Goal: Transaction & Acquisition: Purchase product/service

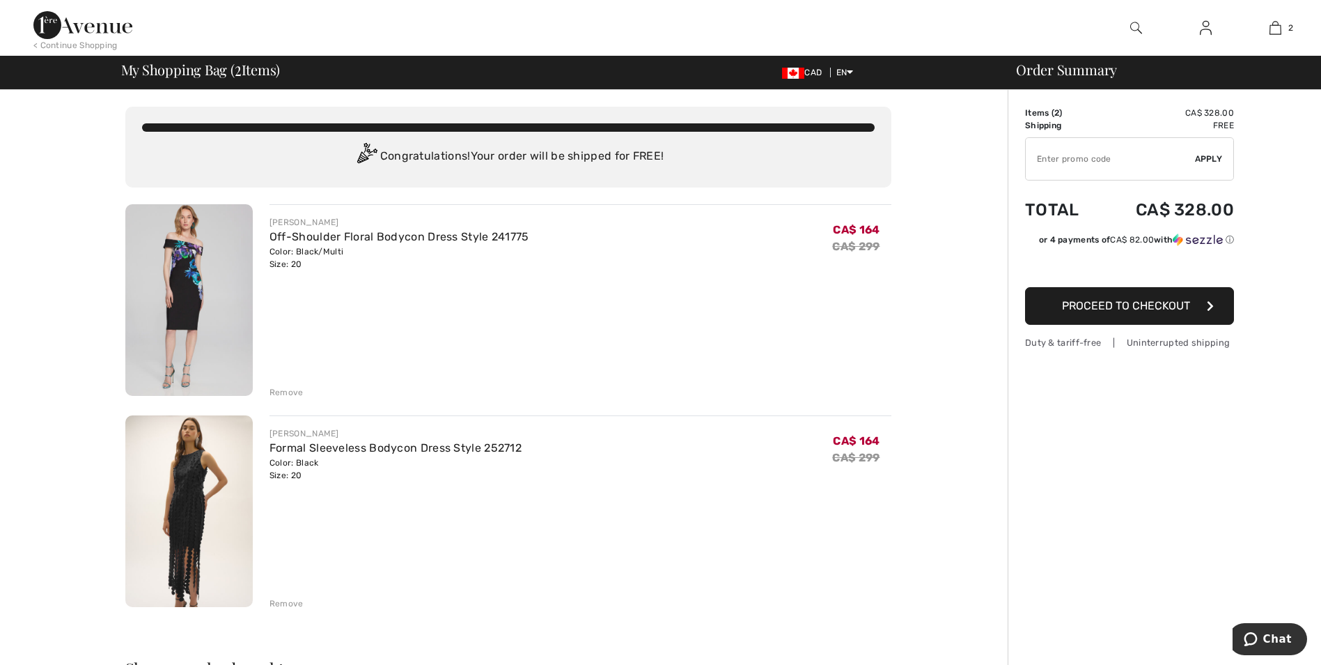
click at [1089, 169] on input "TEXT" at bounding box center [1110, 159] width 169 height 42
paste input "106482C9A5316"
type input "106482C9A5316"
click at [1206, 154] on span "Apply" at bounding box center [1209, 159] width 28 height 13
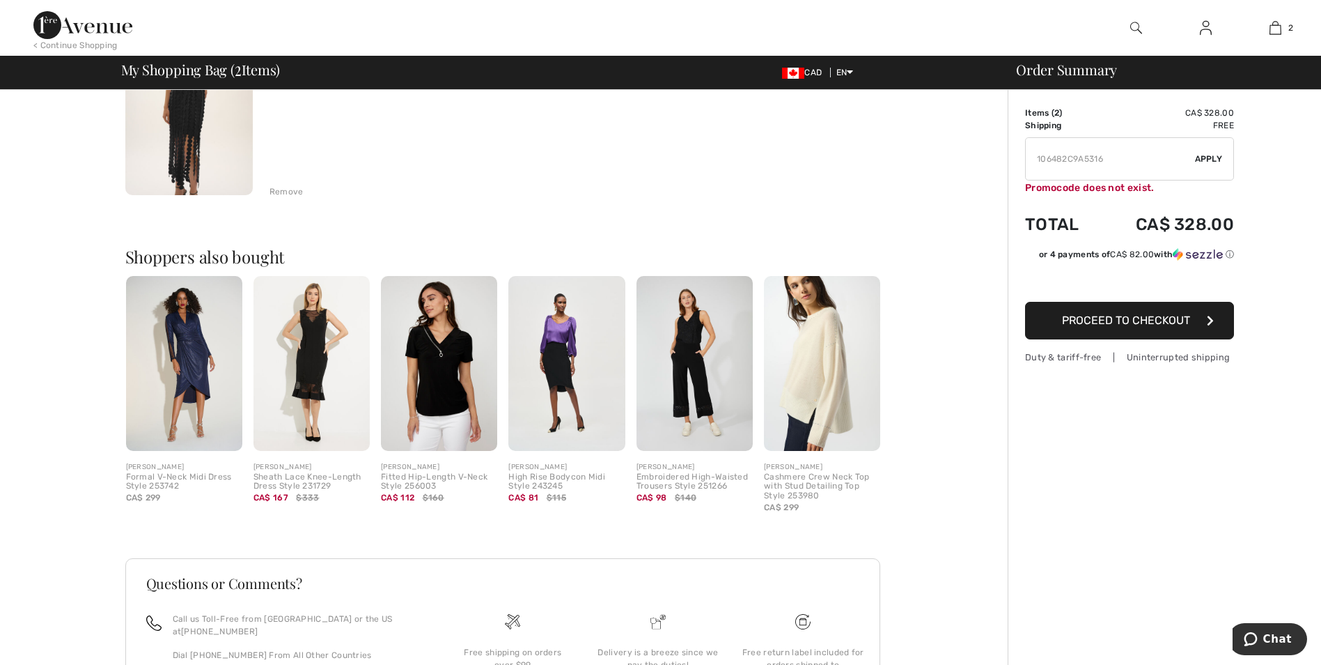
scroll to position [418, 0]
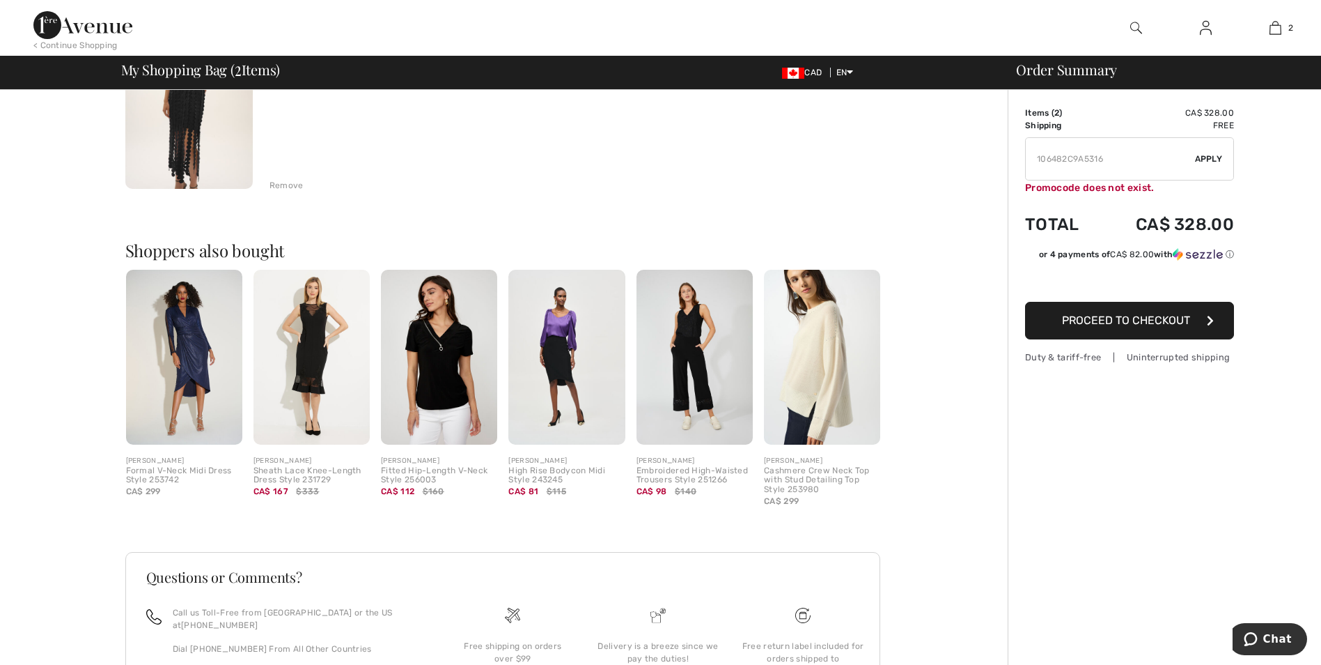
click at [305, 348] on img at bounding box center [312, 357] width 116 height 175
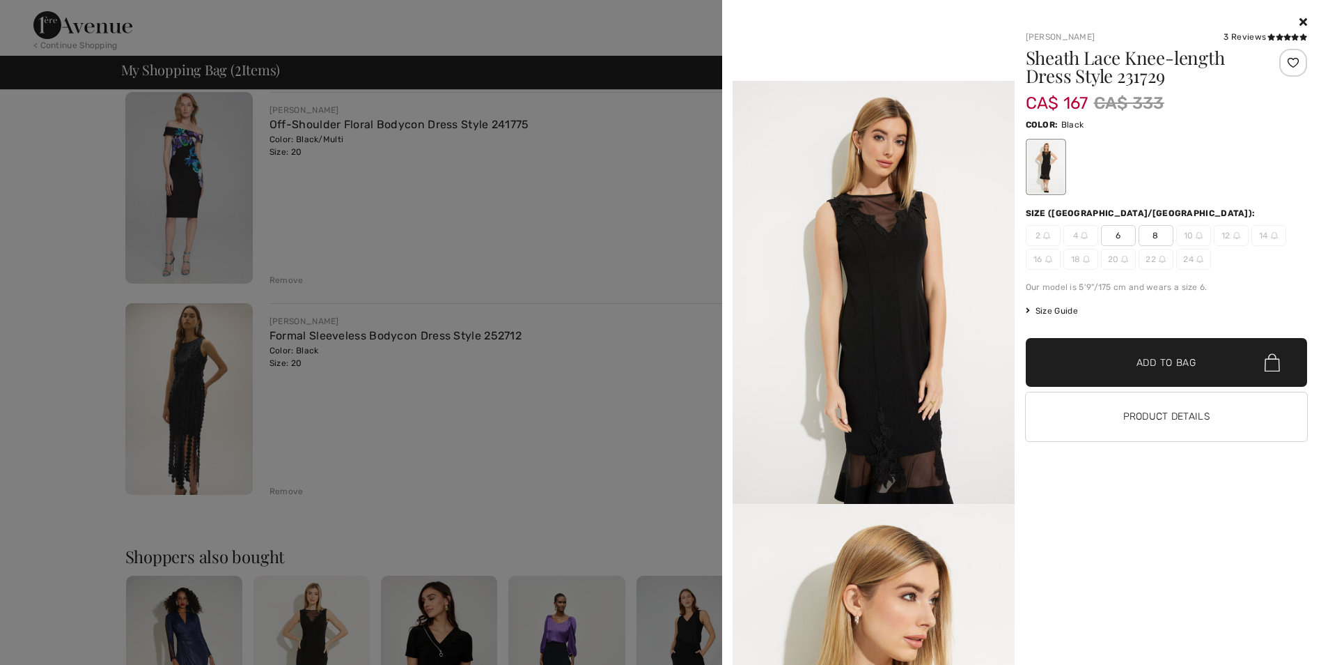
scroll to position [106, 0]
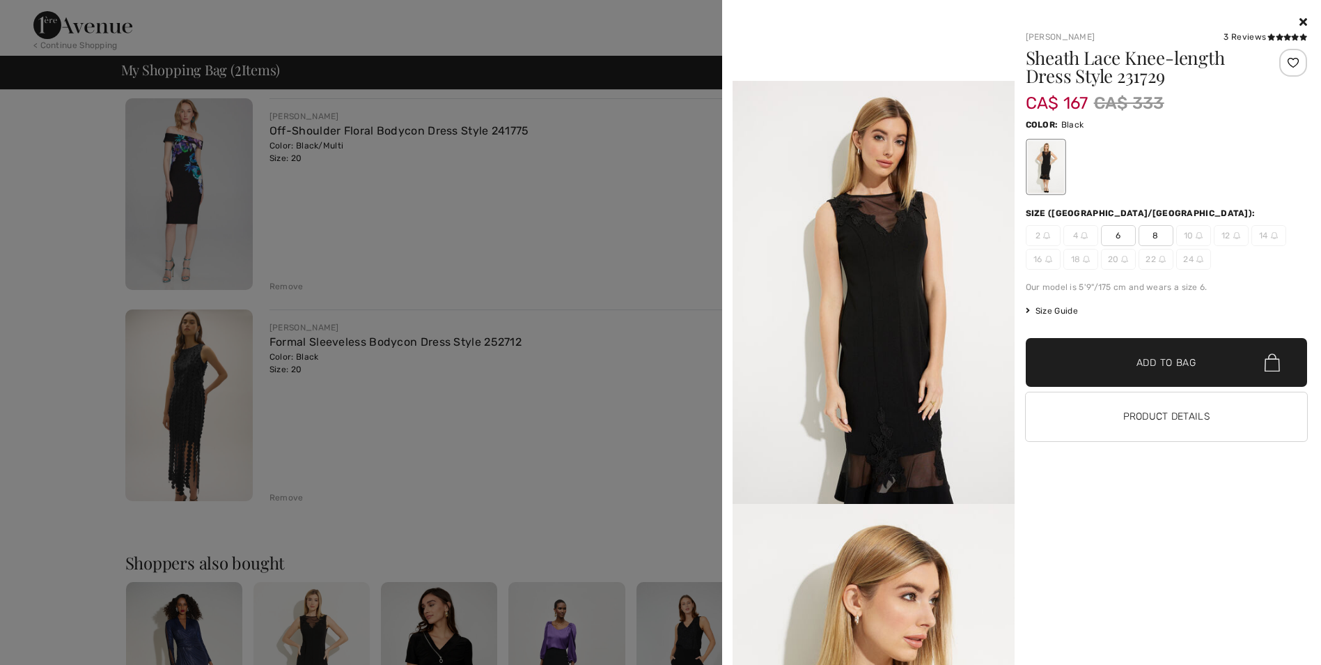
click at [1303, 15] on div at bounding box center [1167, 22] width 282 height 17
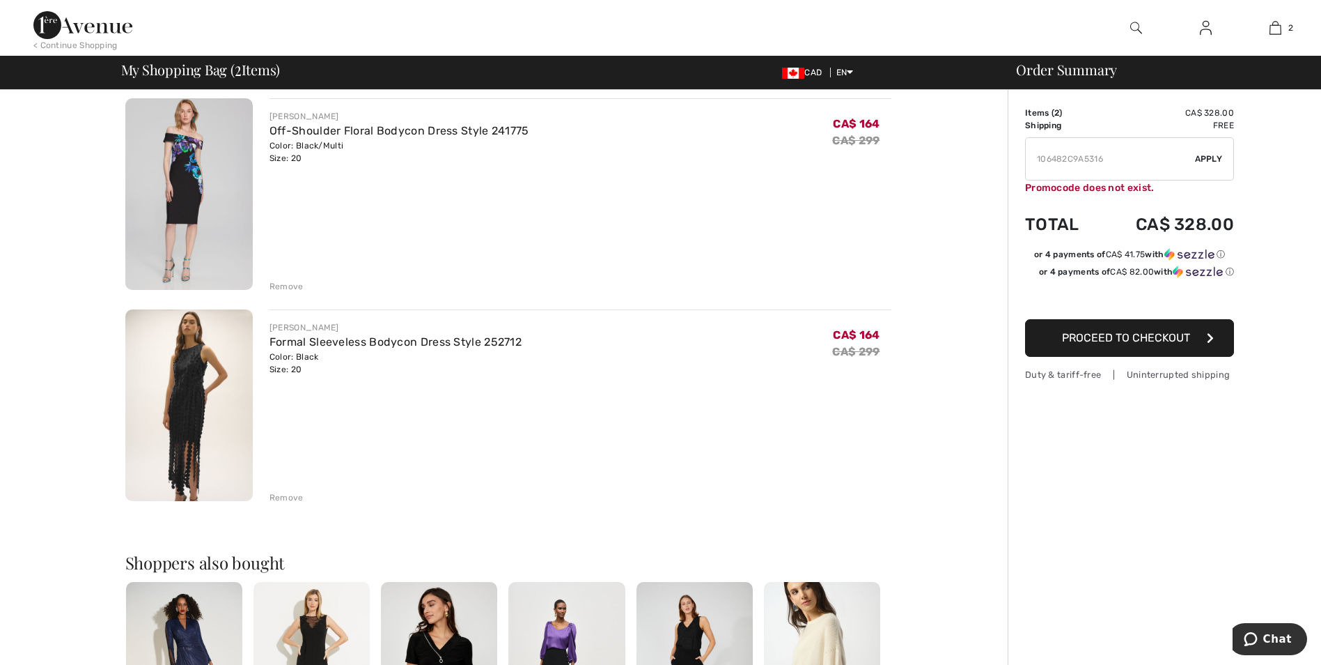
click at [162, 403] on img at bounding box center [188, 405] width 127 height 192
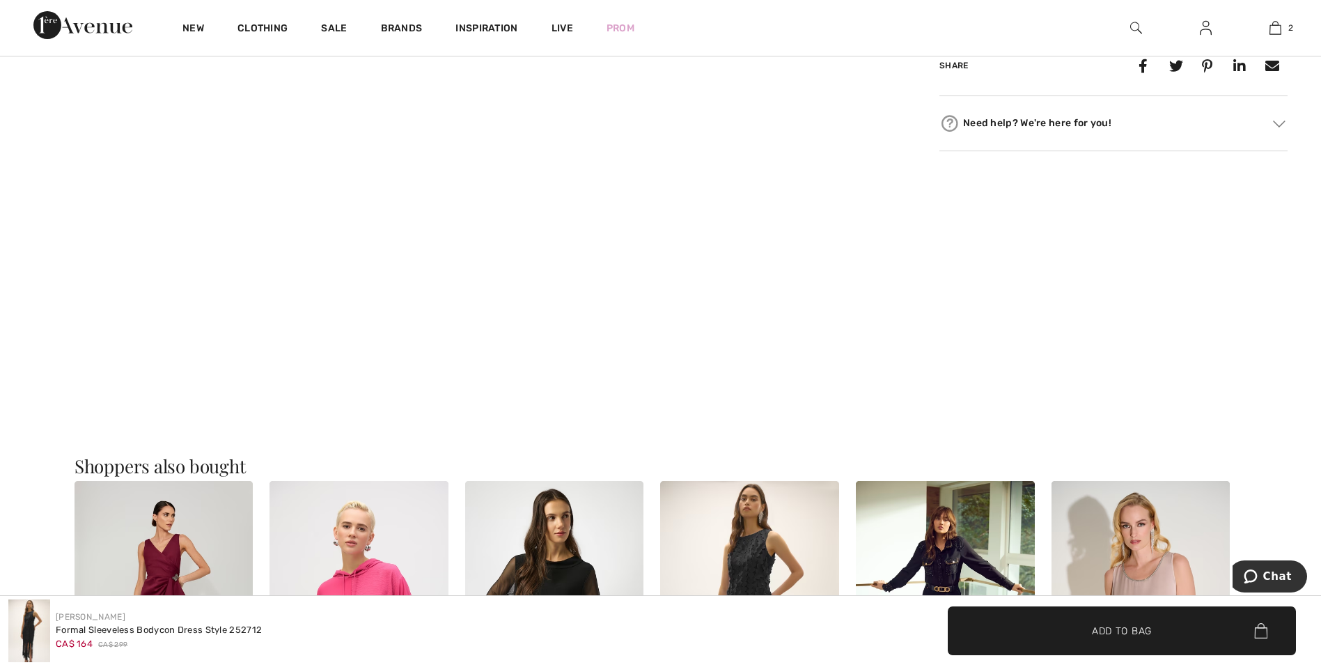
scroll to position [836, 0]
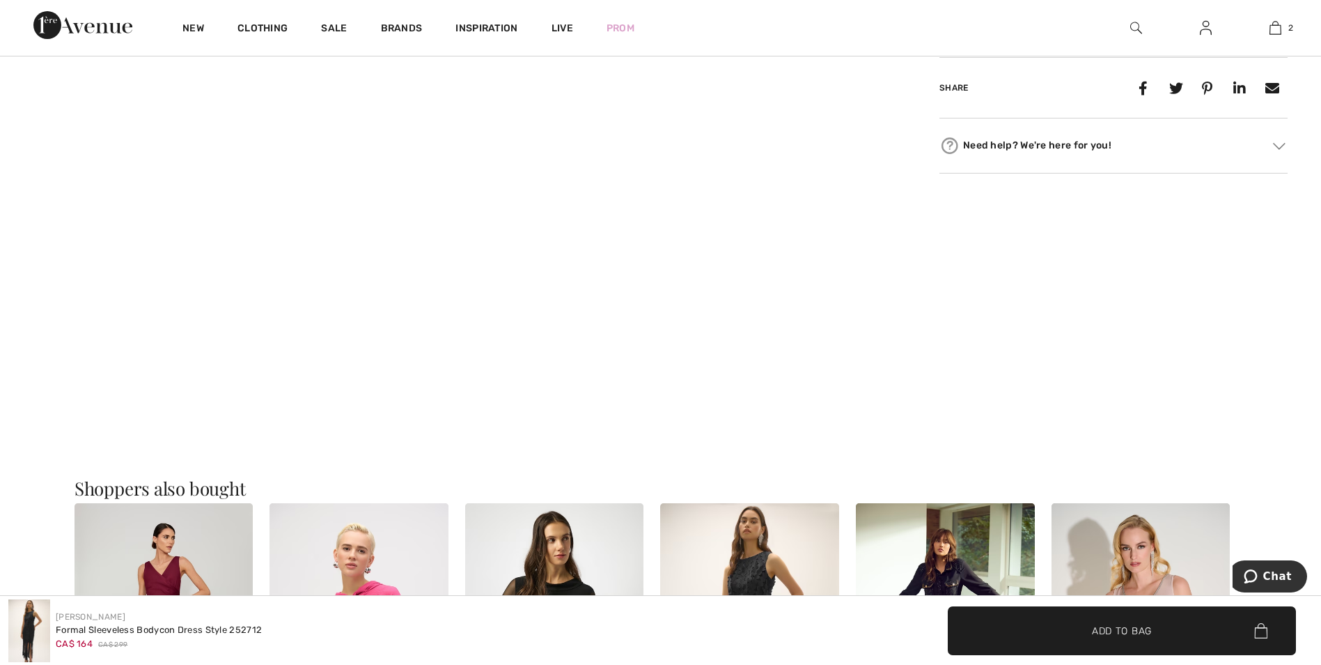
click at [82, 160] on video "Your browser does not support the video tag." at bounding box center [151, 84] width 302 height 151
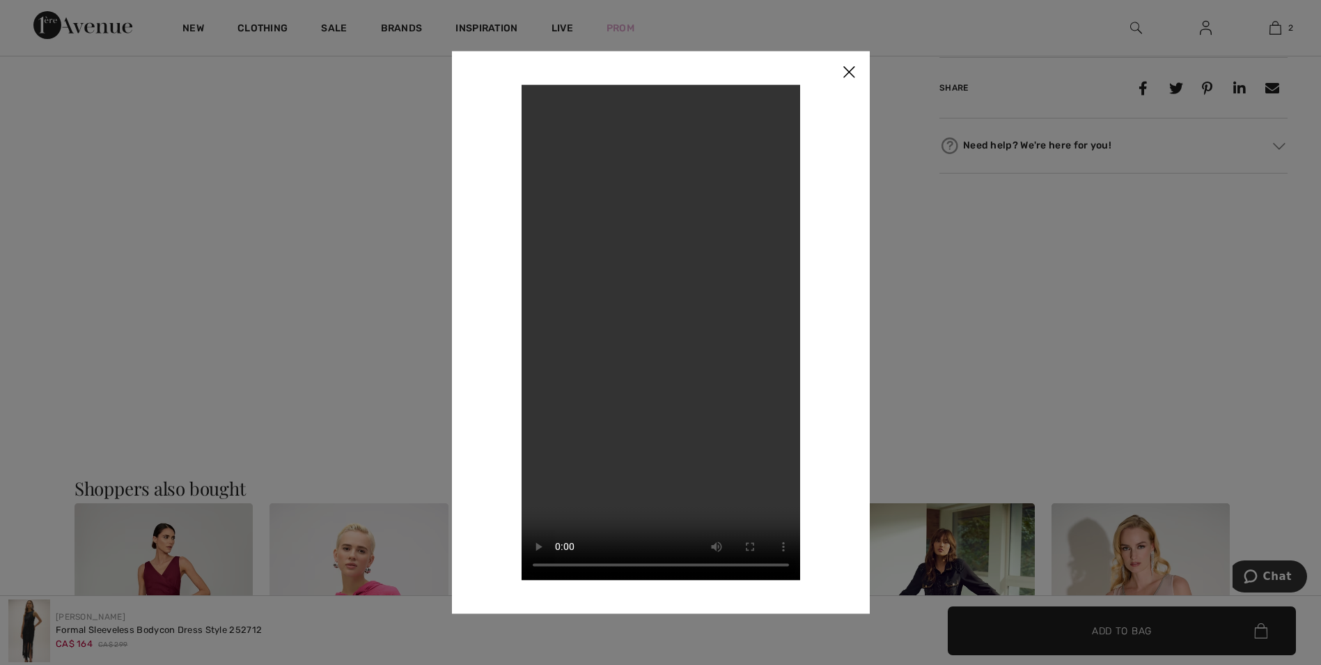
click at [855, 65] on img at bounding box center [849, 72] width 42 height 43
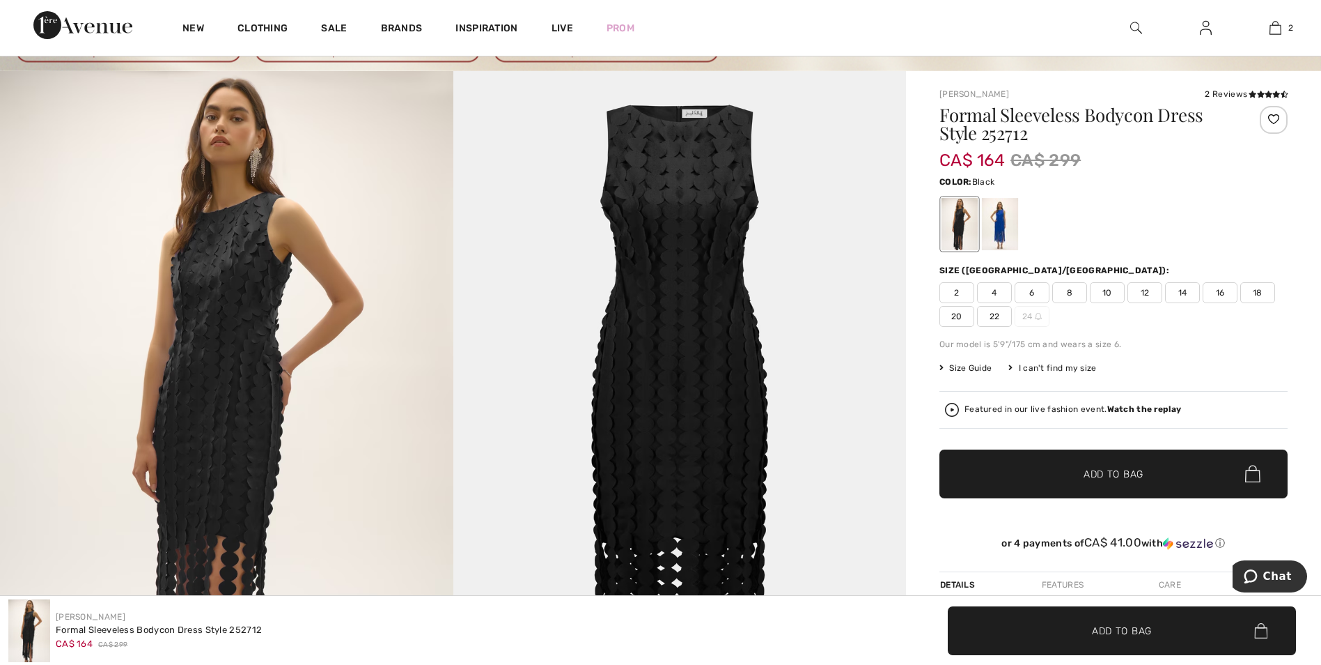
scroll to position [70, 0]
